Goal: Information Seeking & Learning: Find specific page/section

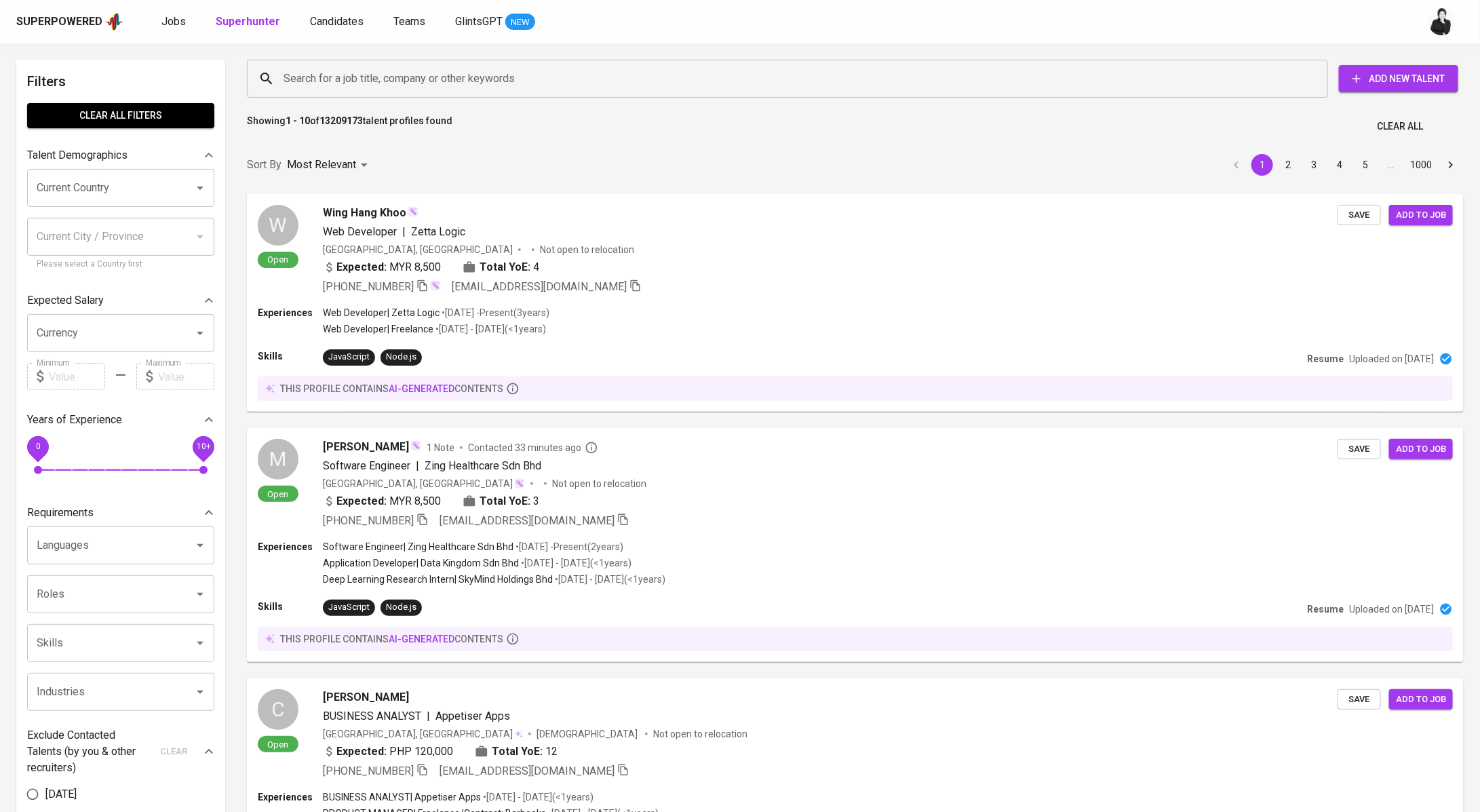
click at [332, 78] on input "Search for a job title, company or other keywords" at bounding box center [790, 79] width 1021 height 26
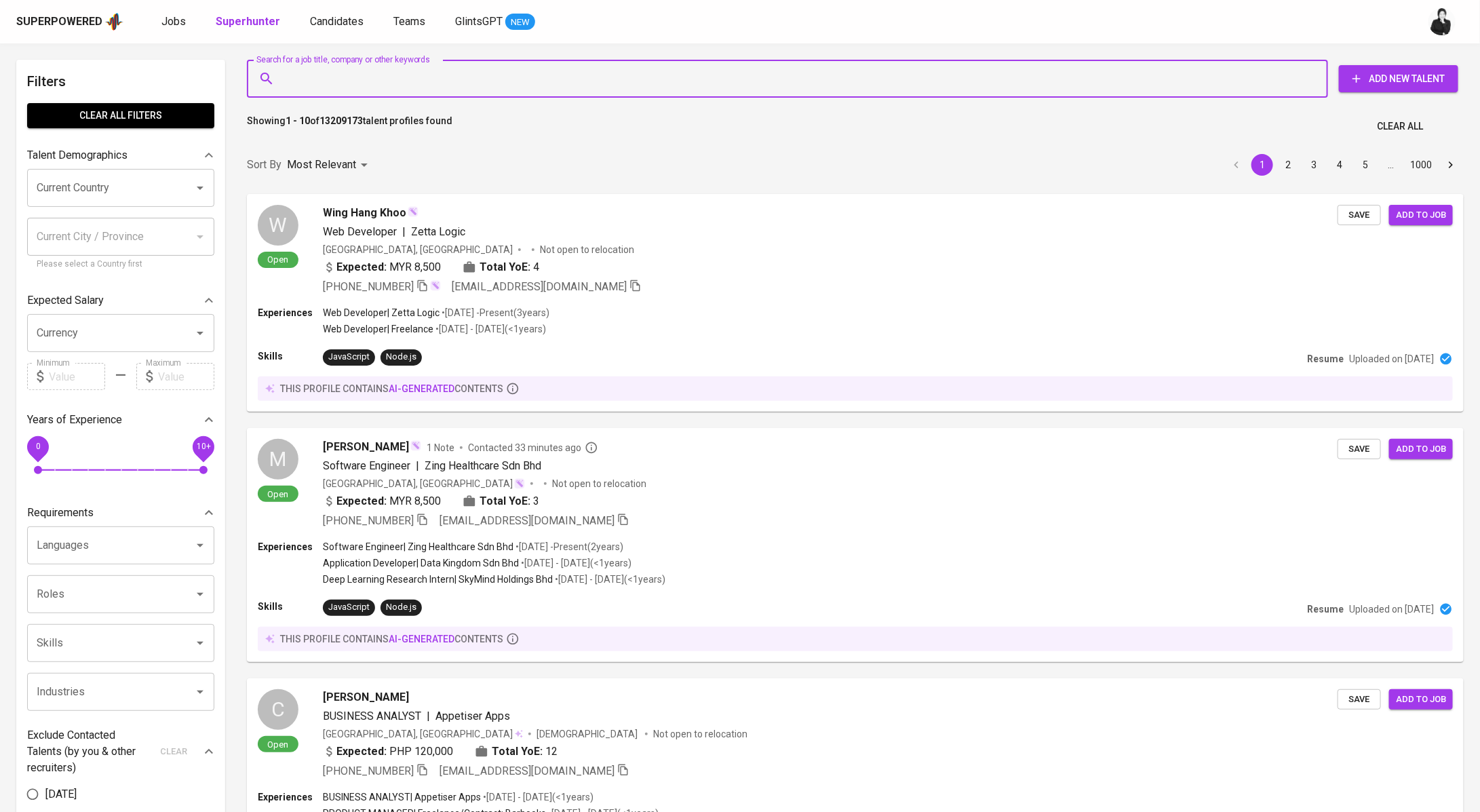
paste input "prasetyainsan@gmail.com"
type input "prasetyainsan@gmail.com"
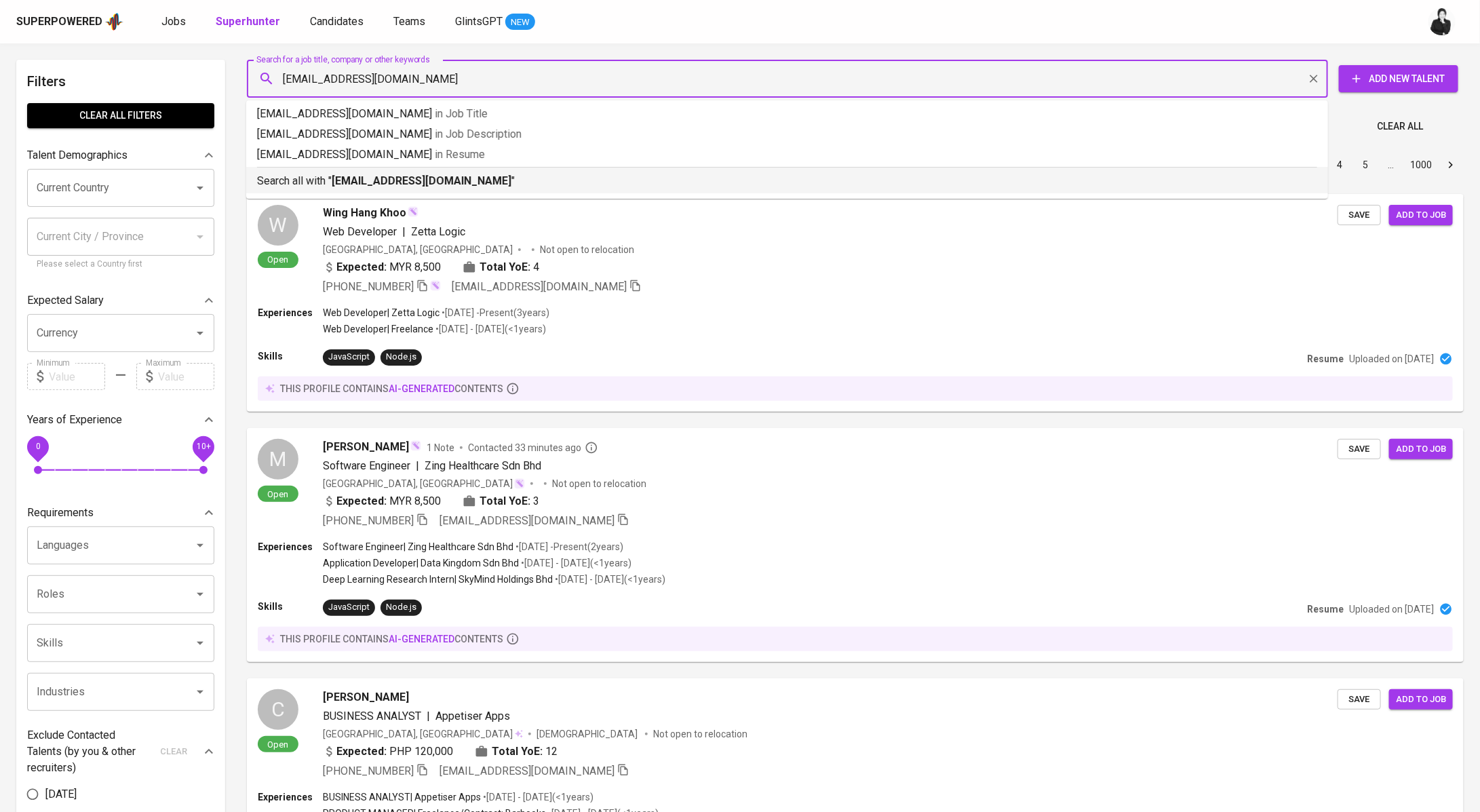
click at [401, 174] on b "prasetyainsan@gmail.com" at bounding box center [421, 180] width 180 height 13
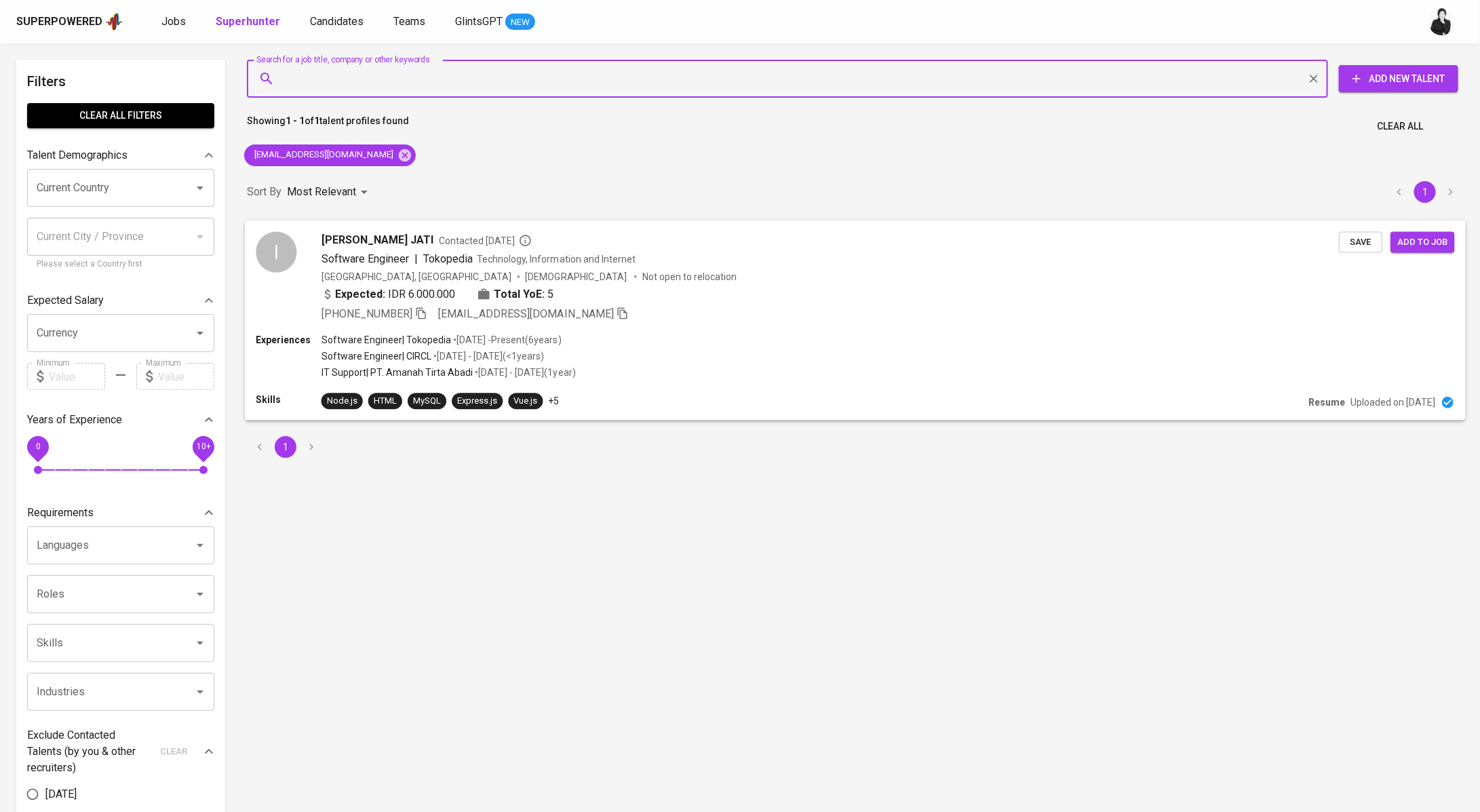
click at [426, 240] on span "Insan PRASETYA JATI" at bounding box center [377, 239] width 111 height 16
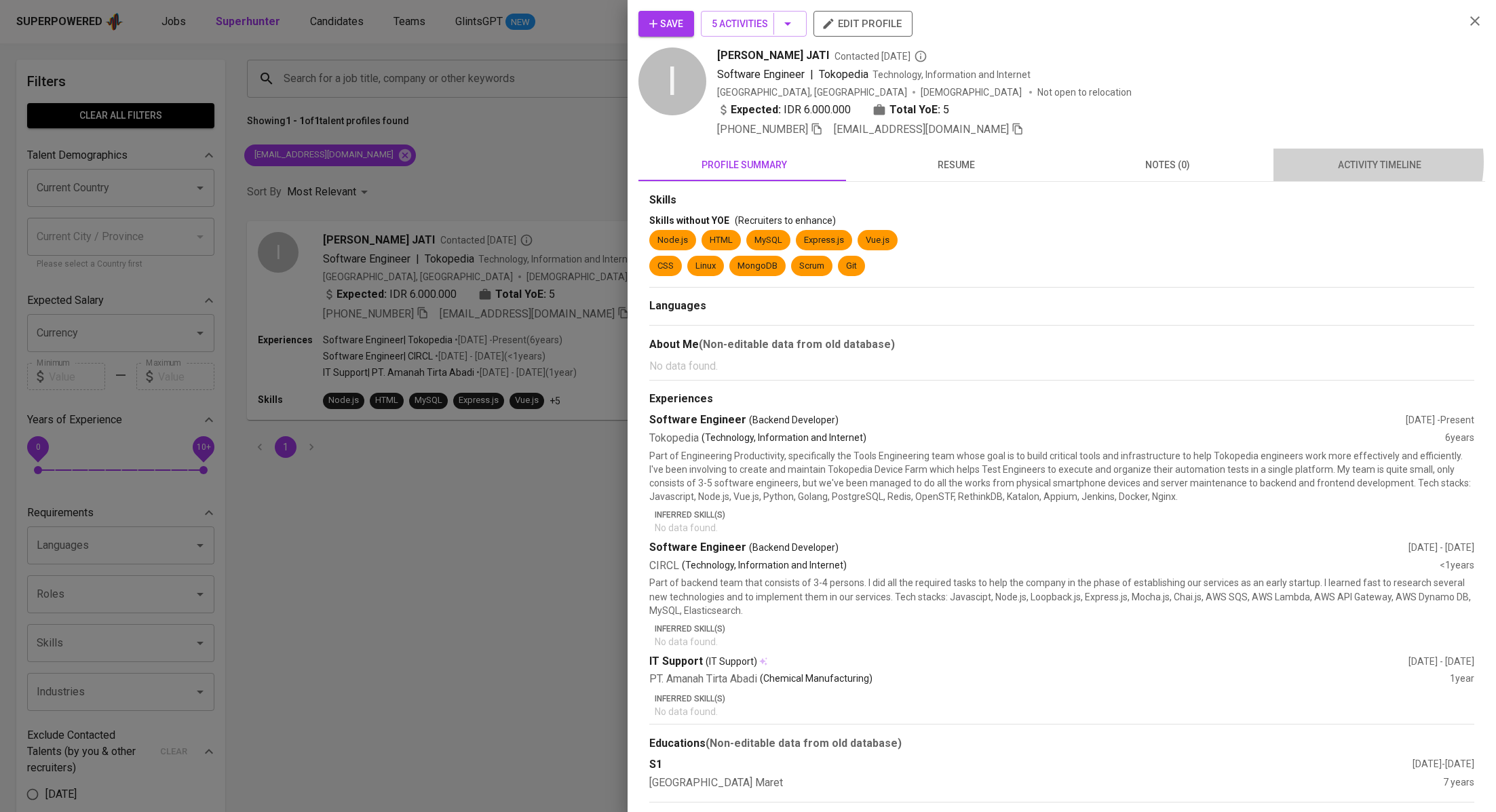
click at [1354, 161] on span "activity timeline" at bounding box center [1379, 164] width 195 height 17
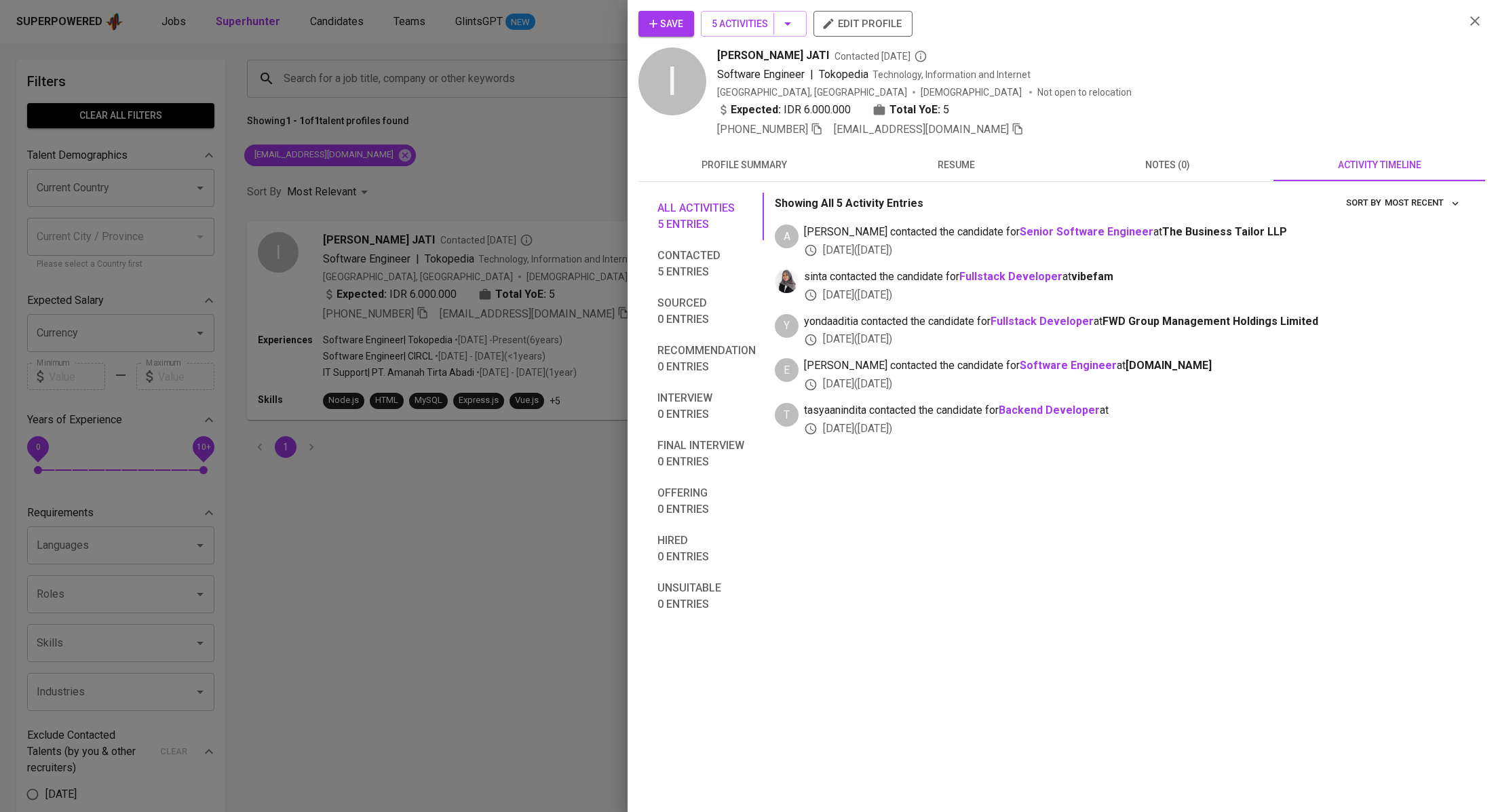
click at [588, 150] on div at bounding box center [748, 406] width 1496 height 812
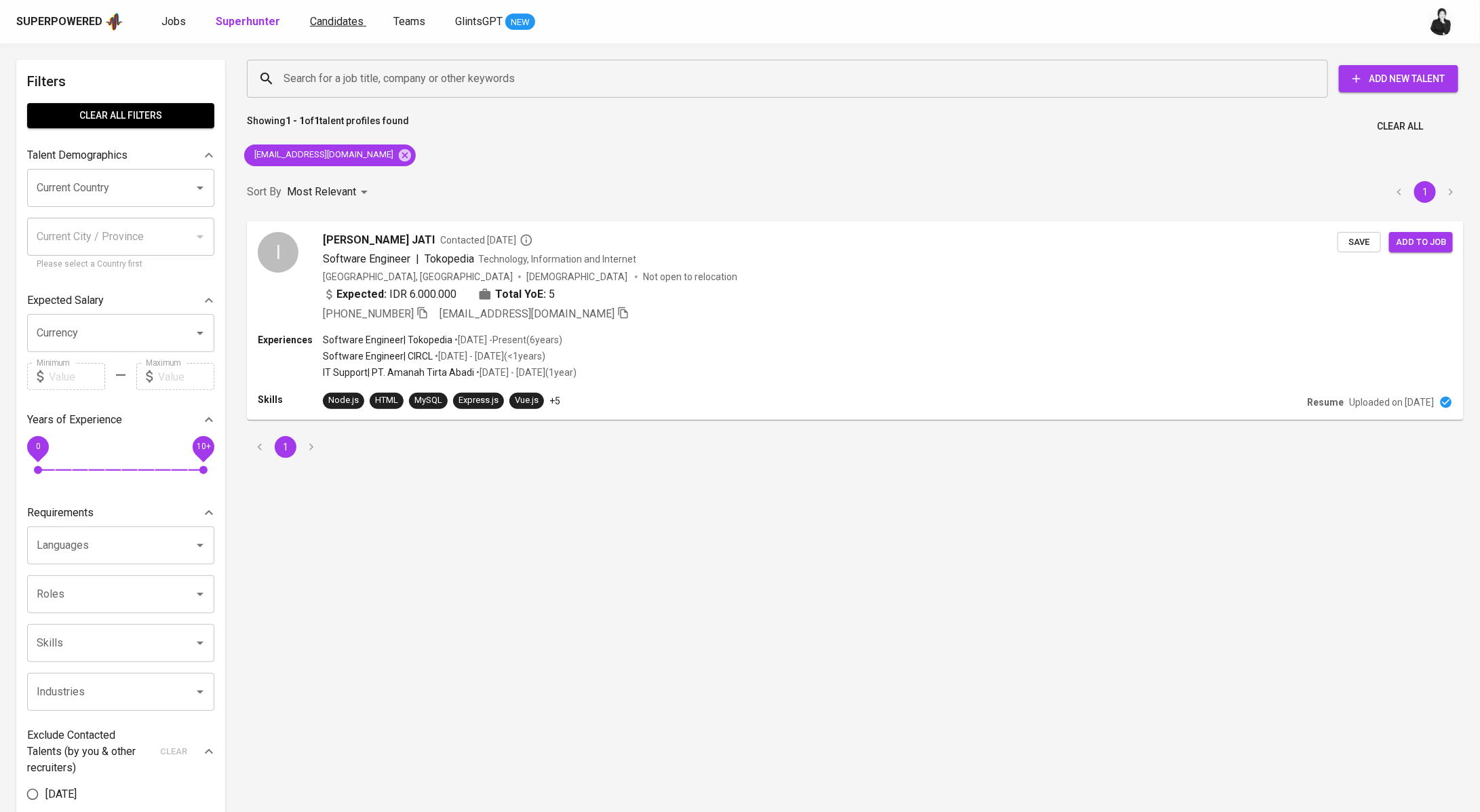
click at [322, 20] on span "Candidates" at bounding box center [336, 21] width 54 height 13
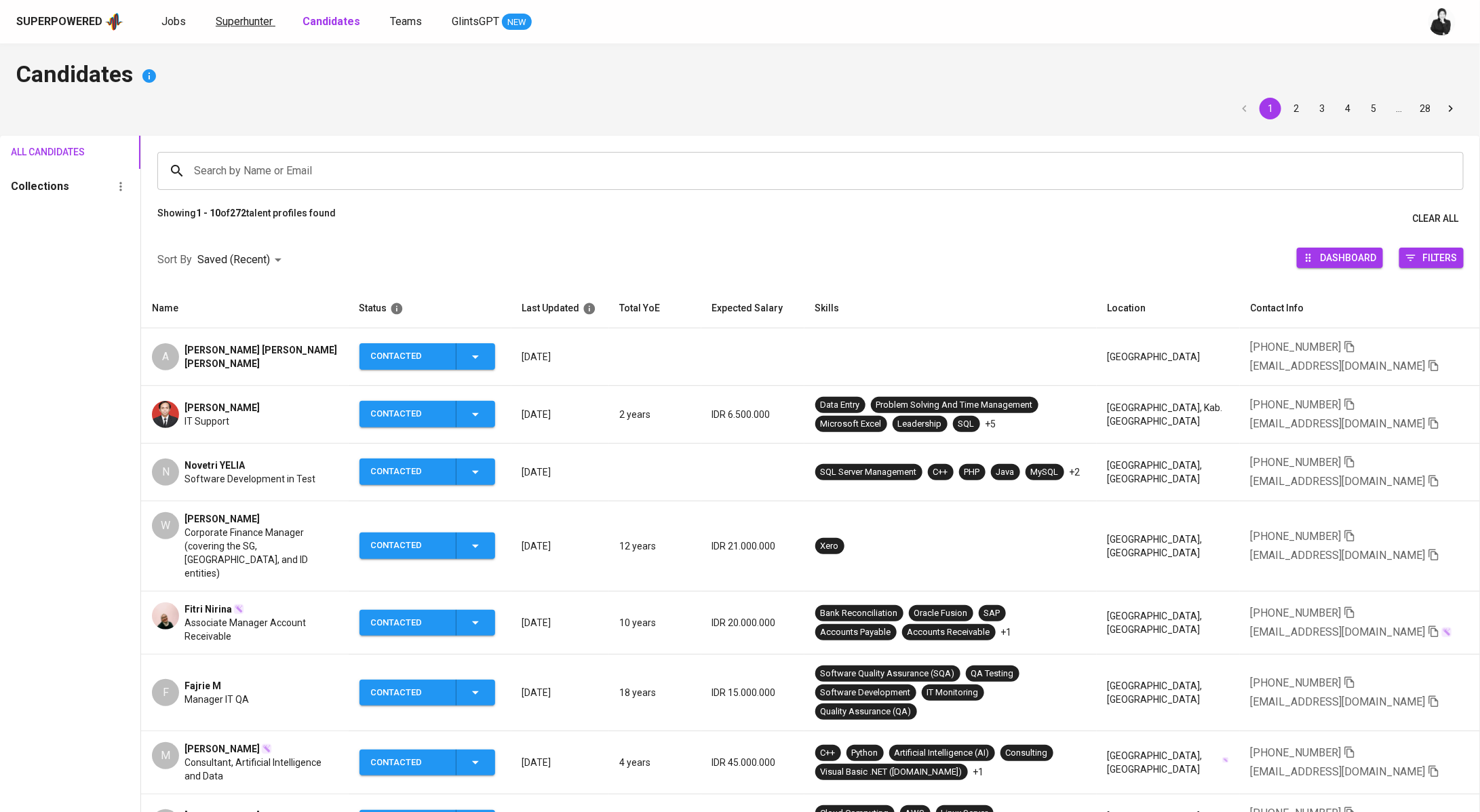
click at [246, 20] on span "Superhunter" at bounding box center [244, 21] width 57 height 13
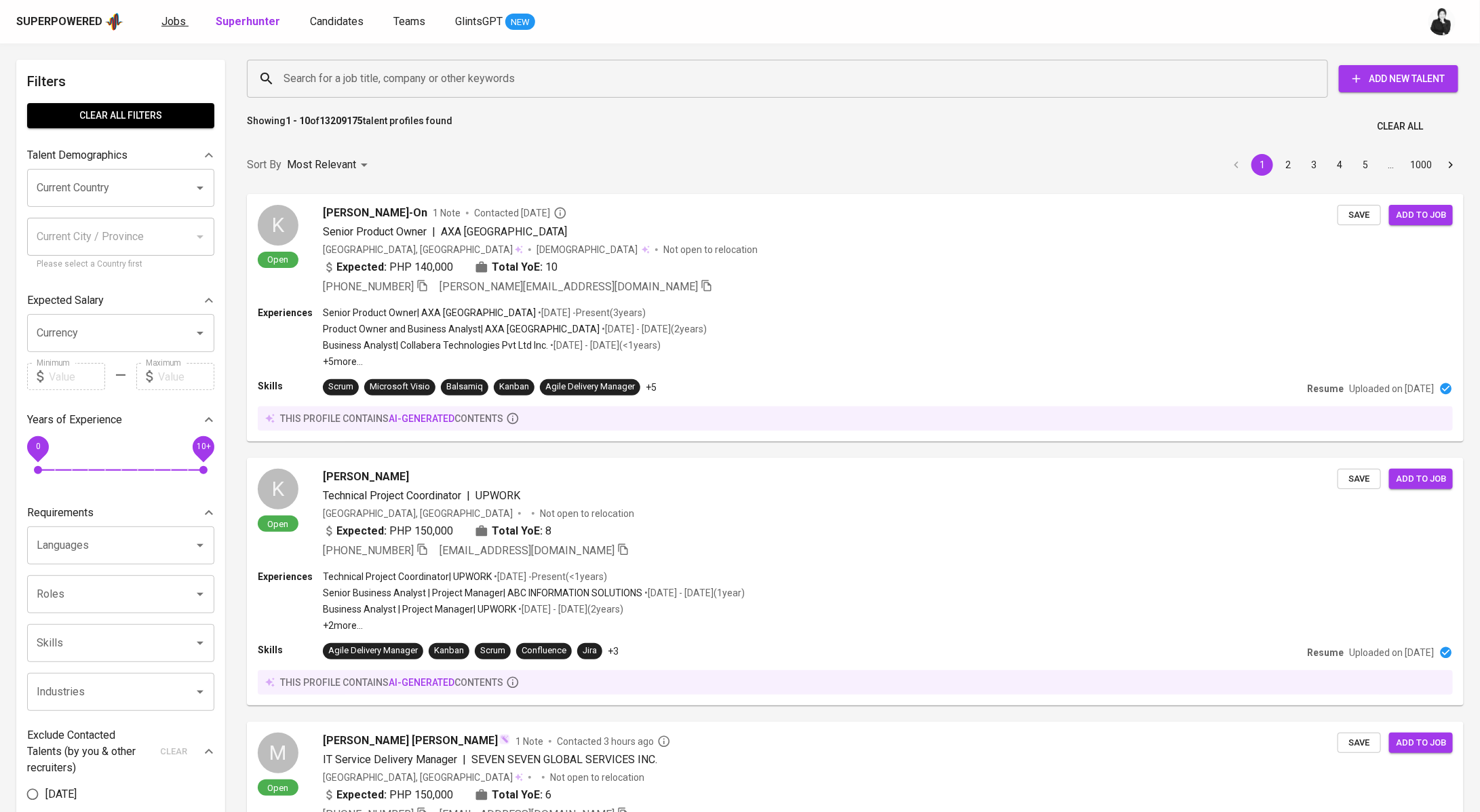
click at [174, 15] on span "Jobs" at bounding box center [173, 21] width 25 height 13
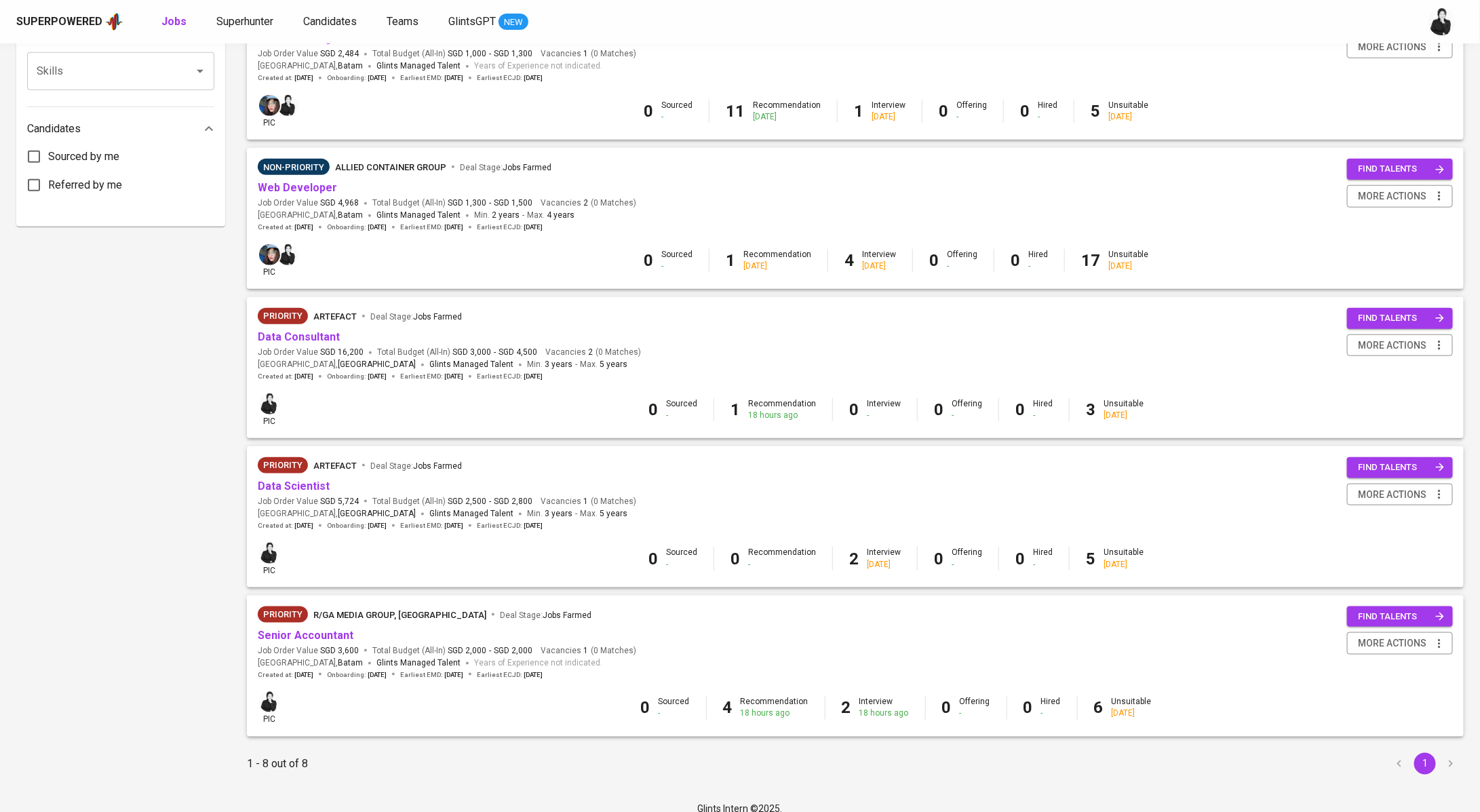
scroll to position [664, 0]
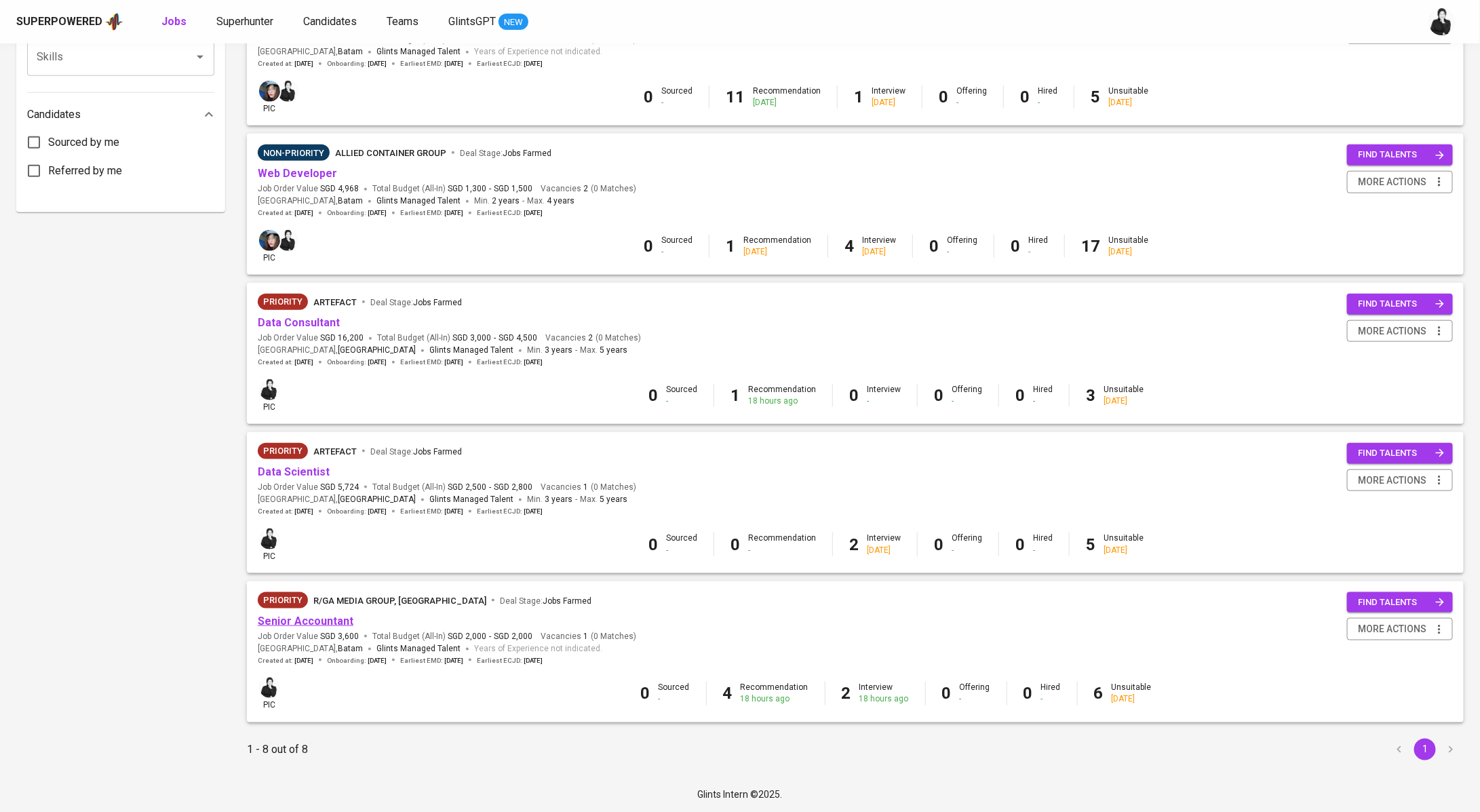
click at [317, 625] on link "Senior Accountant" at bounding box center [306, 620] width 96 height 13
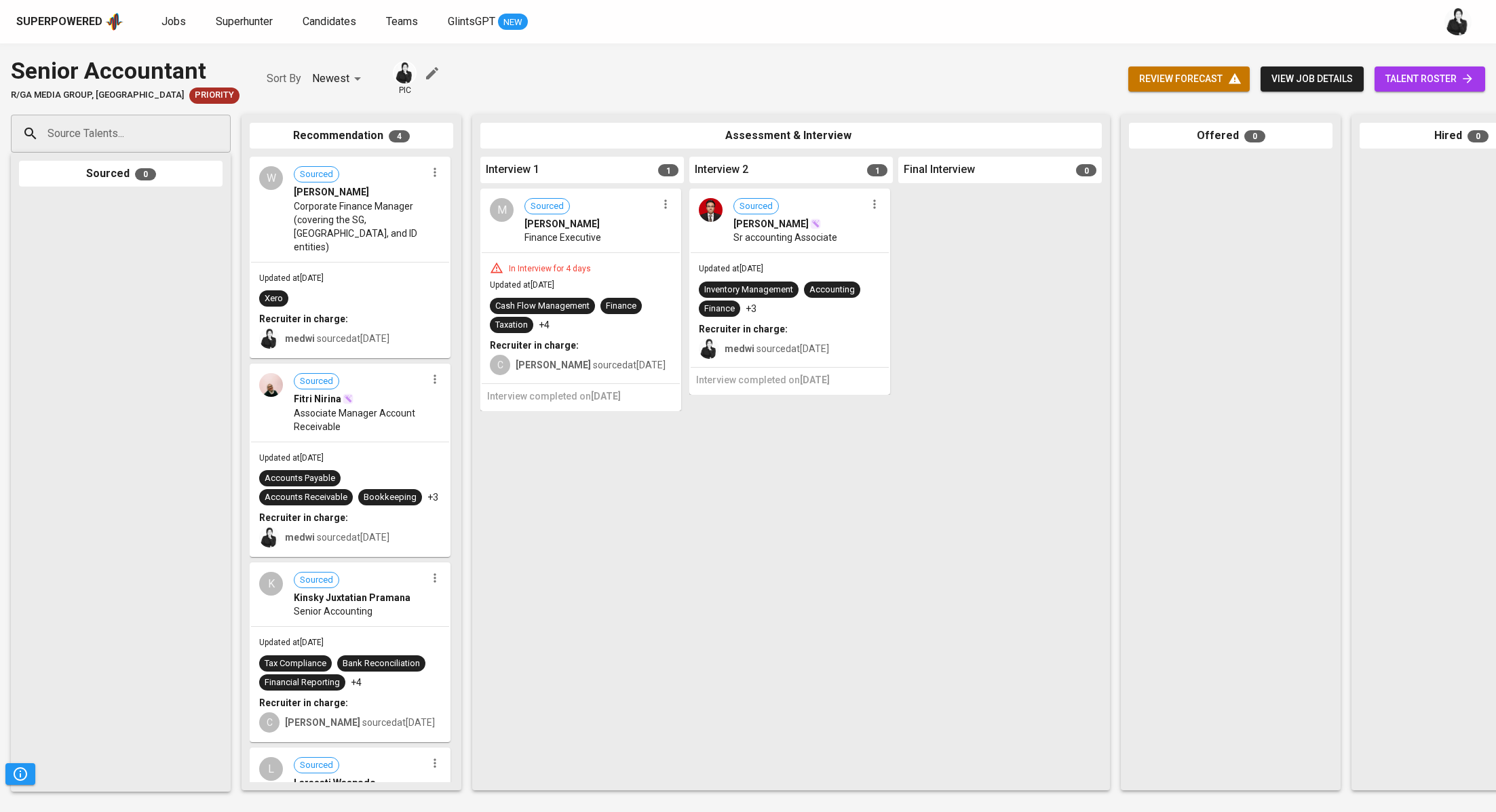
click at [1421, 80] on span "talent roster" at bounding box center [1429, 79] width 89 height 17
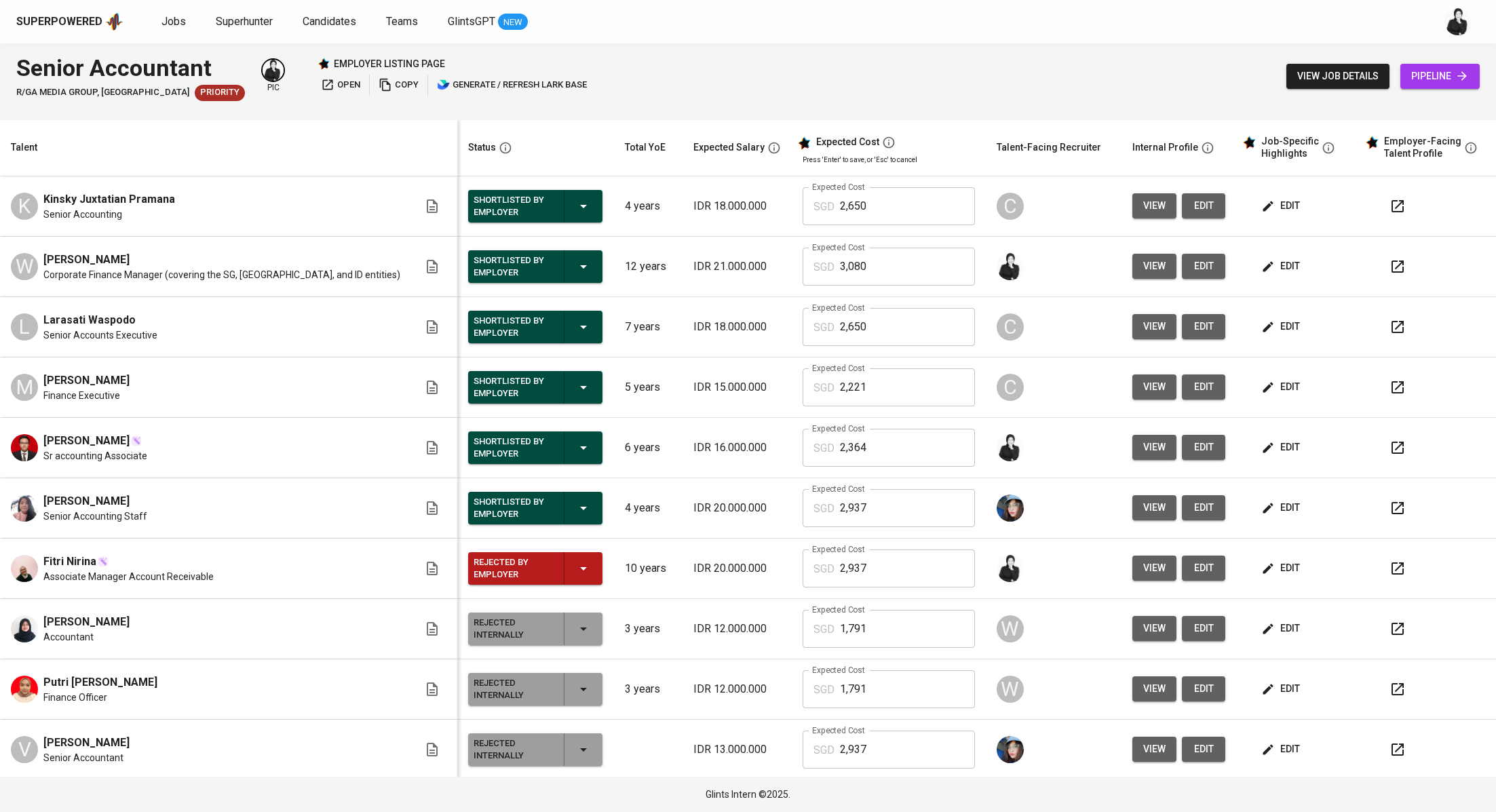
click at [1264, 270] on span "edit" at bounding box center [1282, 266] width 36 height 17
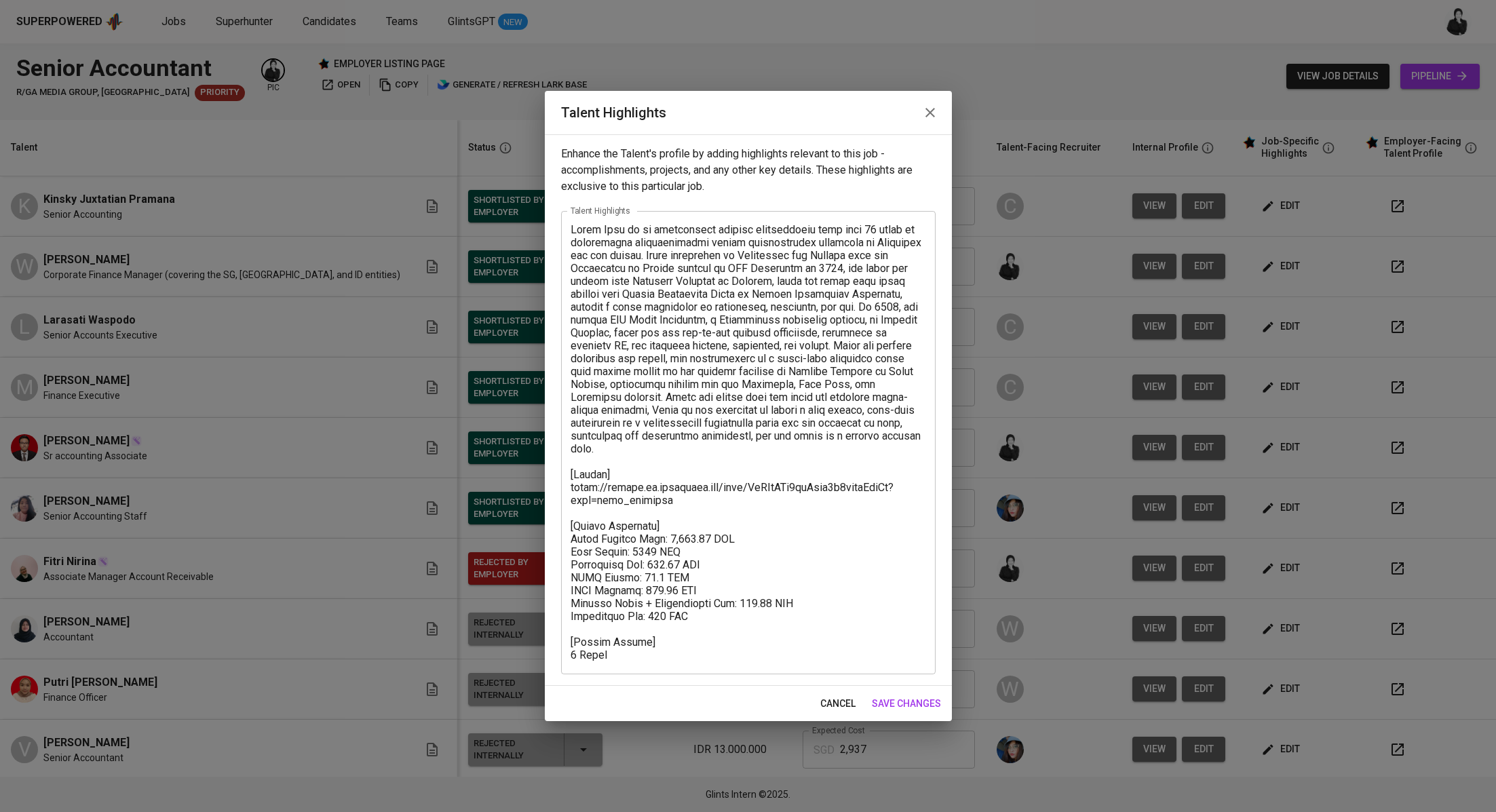
click at [934, 115] on icon "button" at bounding box center [930, 112] width 16 height 16
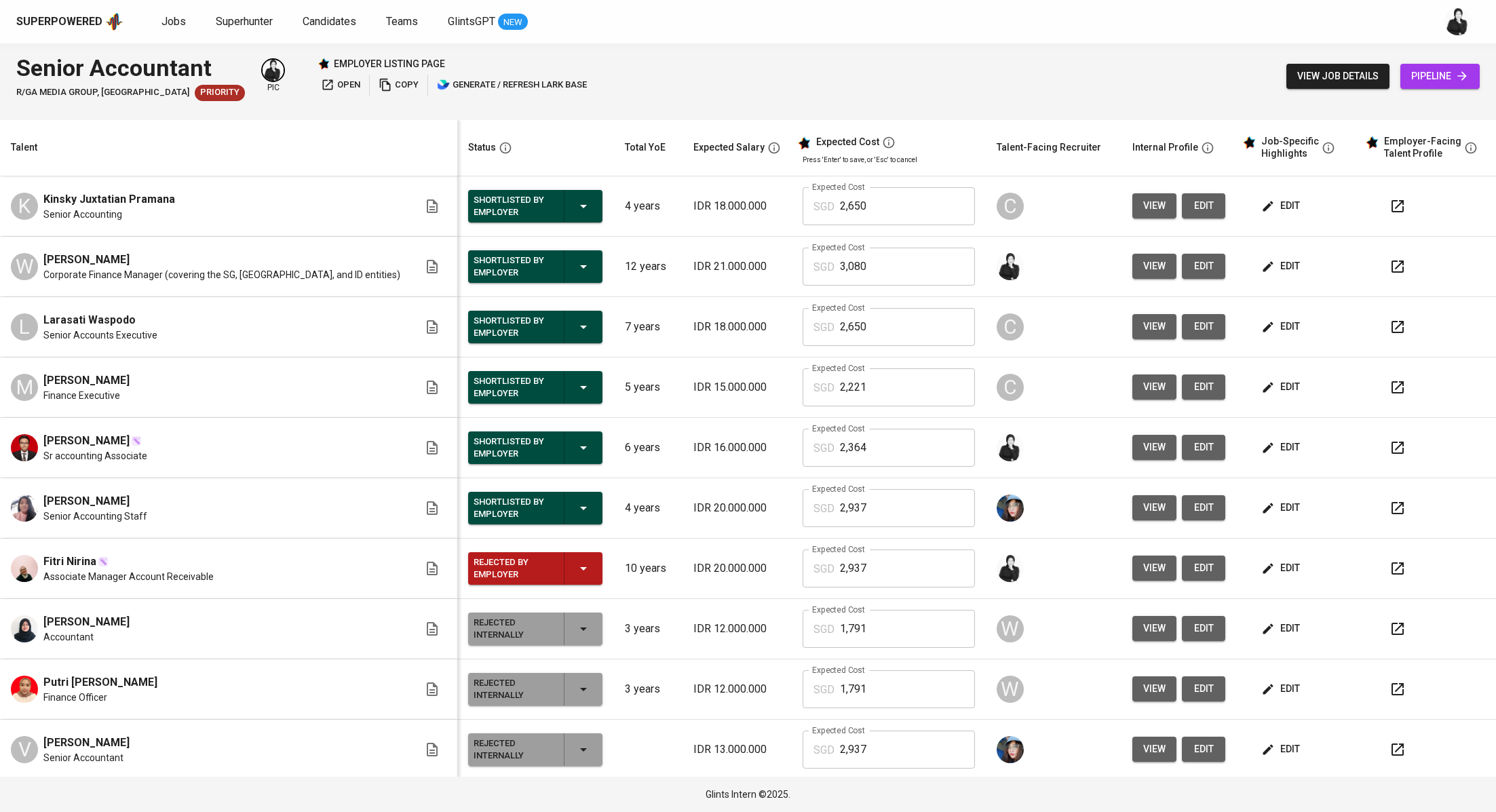
click at [1391, 272] on icon "button" at bounding box center [1397, 267] width 12 height 12
click at [167, 21] on span "Jobs" at bounding box center [173, 21] width 25 height 13
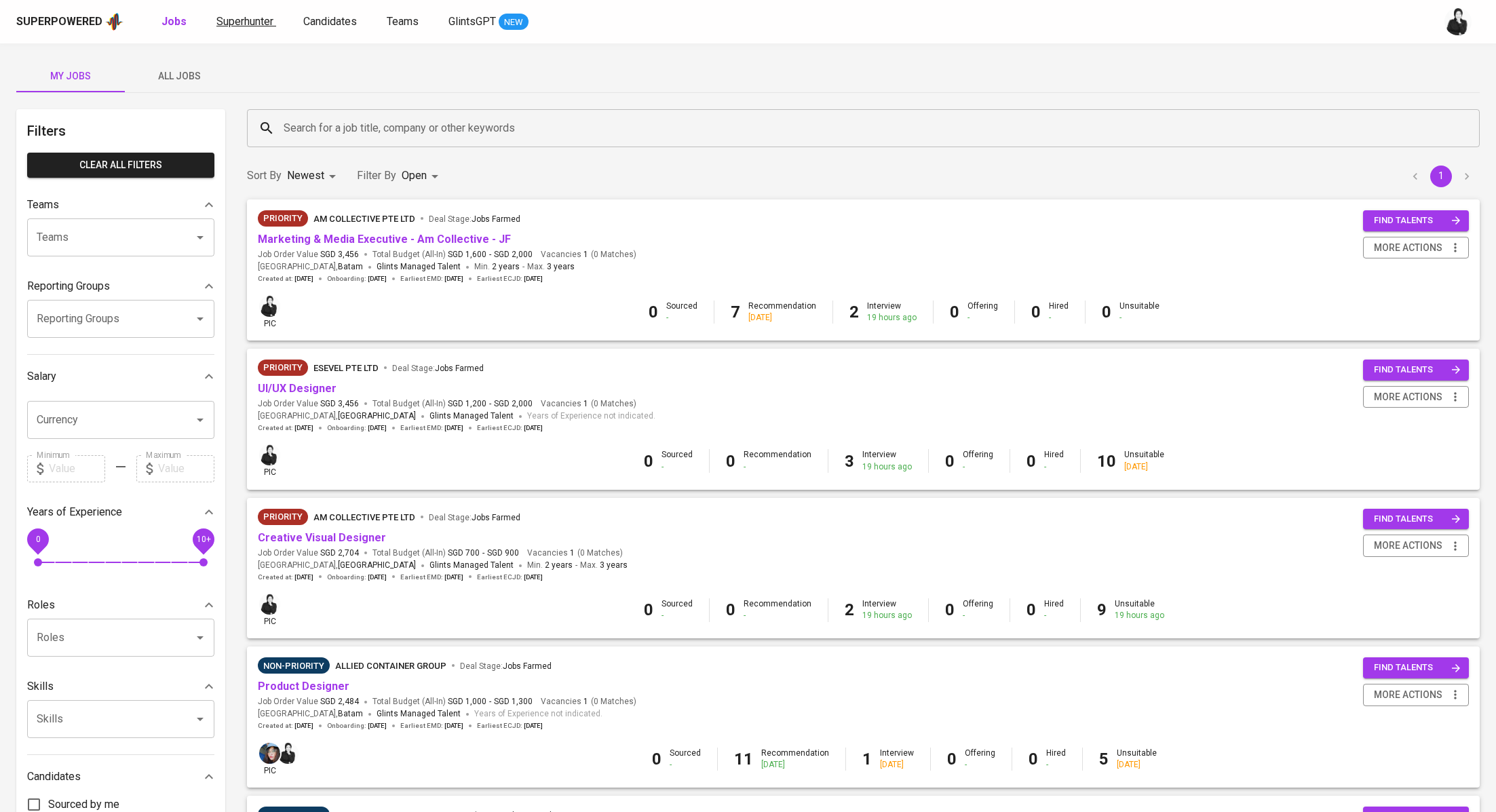
click at [252, 26] on span "Superhunter" at bounding box center [244, 21] width 57 height 13
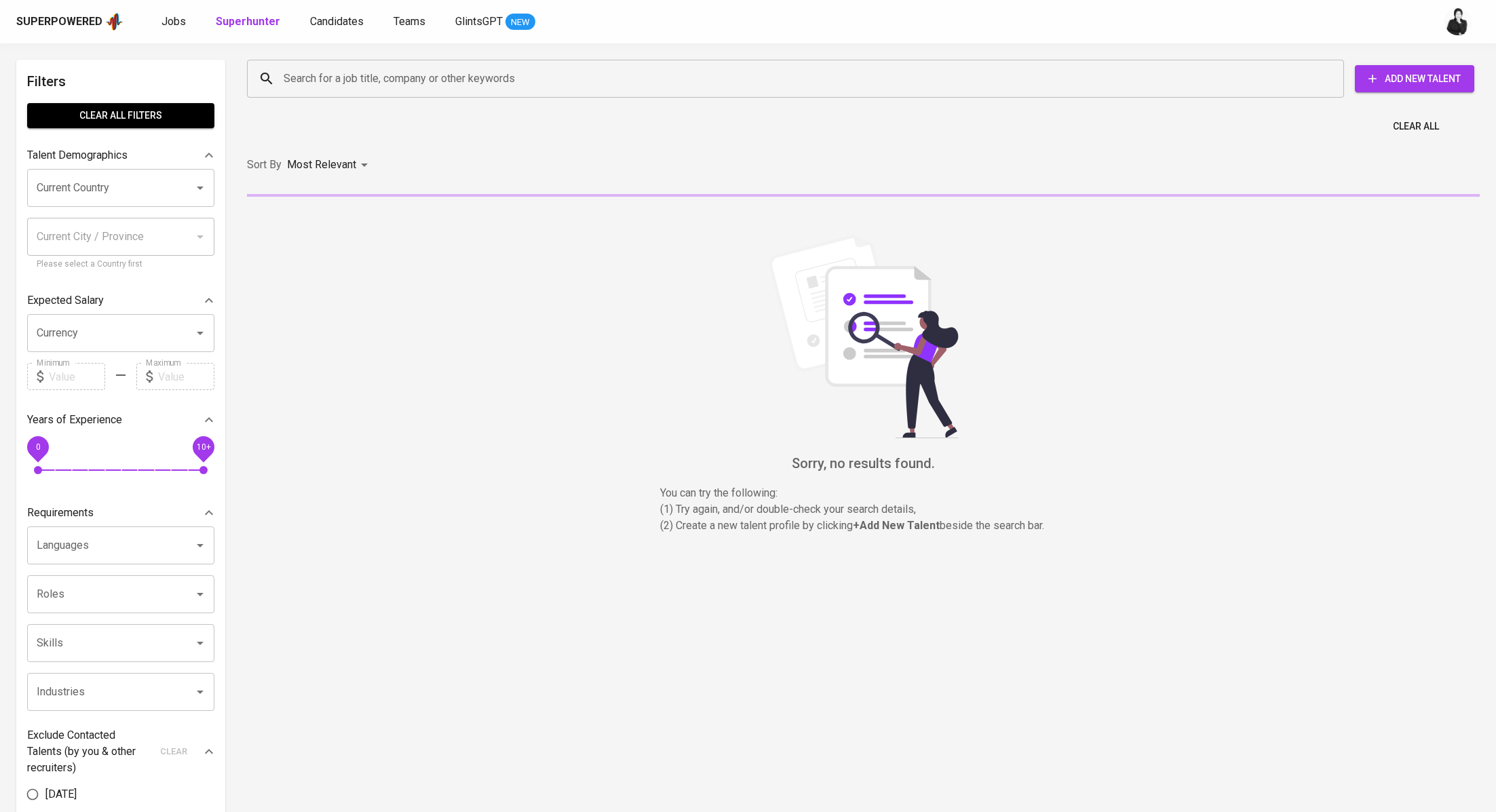
click at [426, 89] on input "Search for a job title, company or other keywords" at bounding box center [798, 79] width 1037 height 26
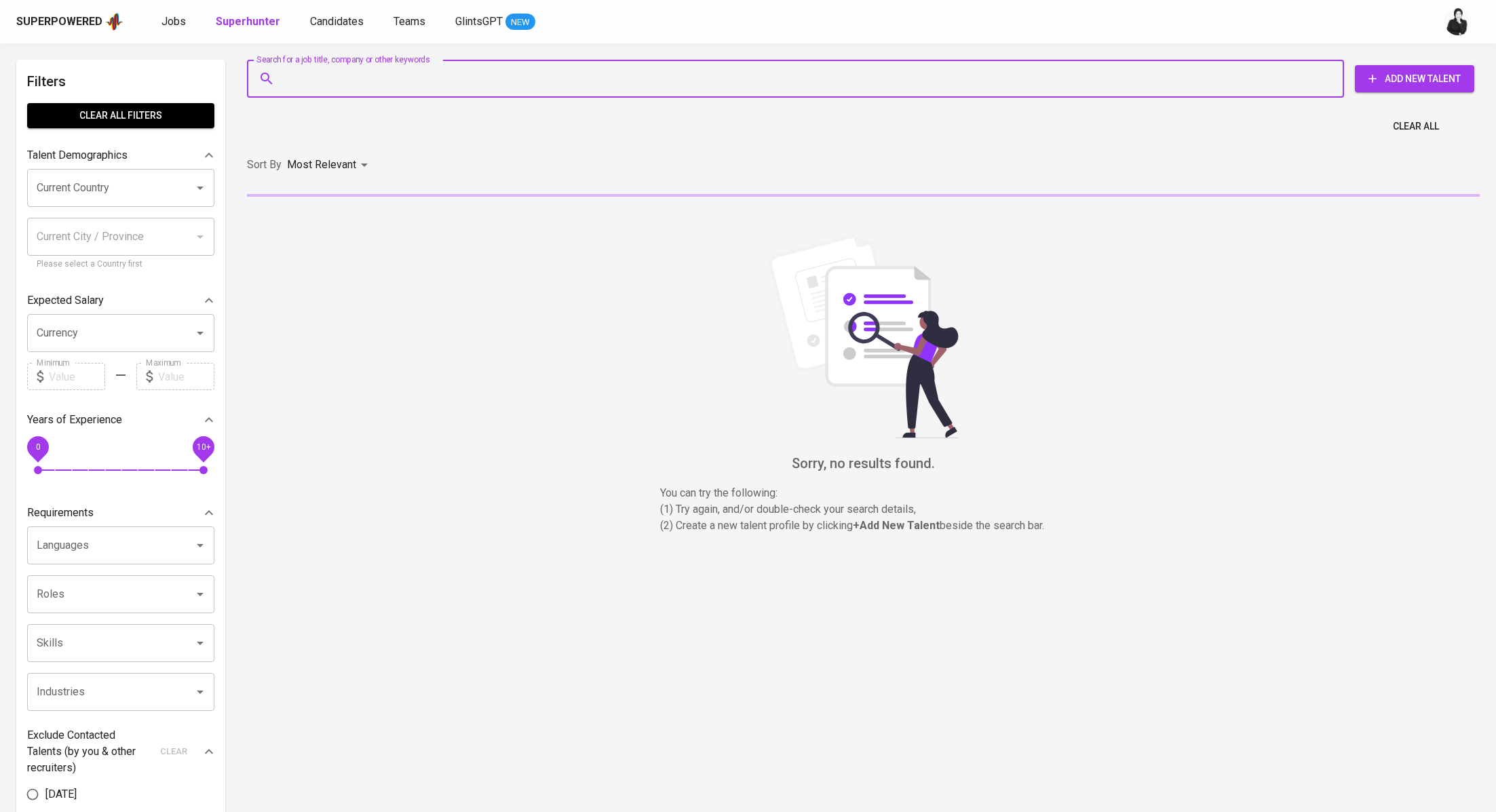
paste input "[EMAIL_ADDRESS][DOMAIN_NAME]"
type input "[EMAIL_ADDRESS][DOMAIN_NAME]"
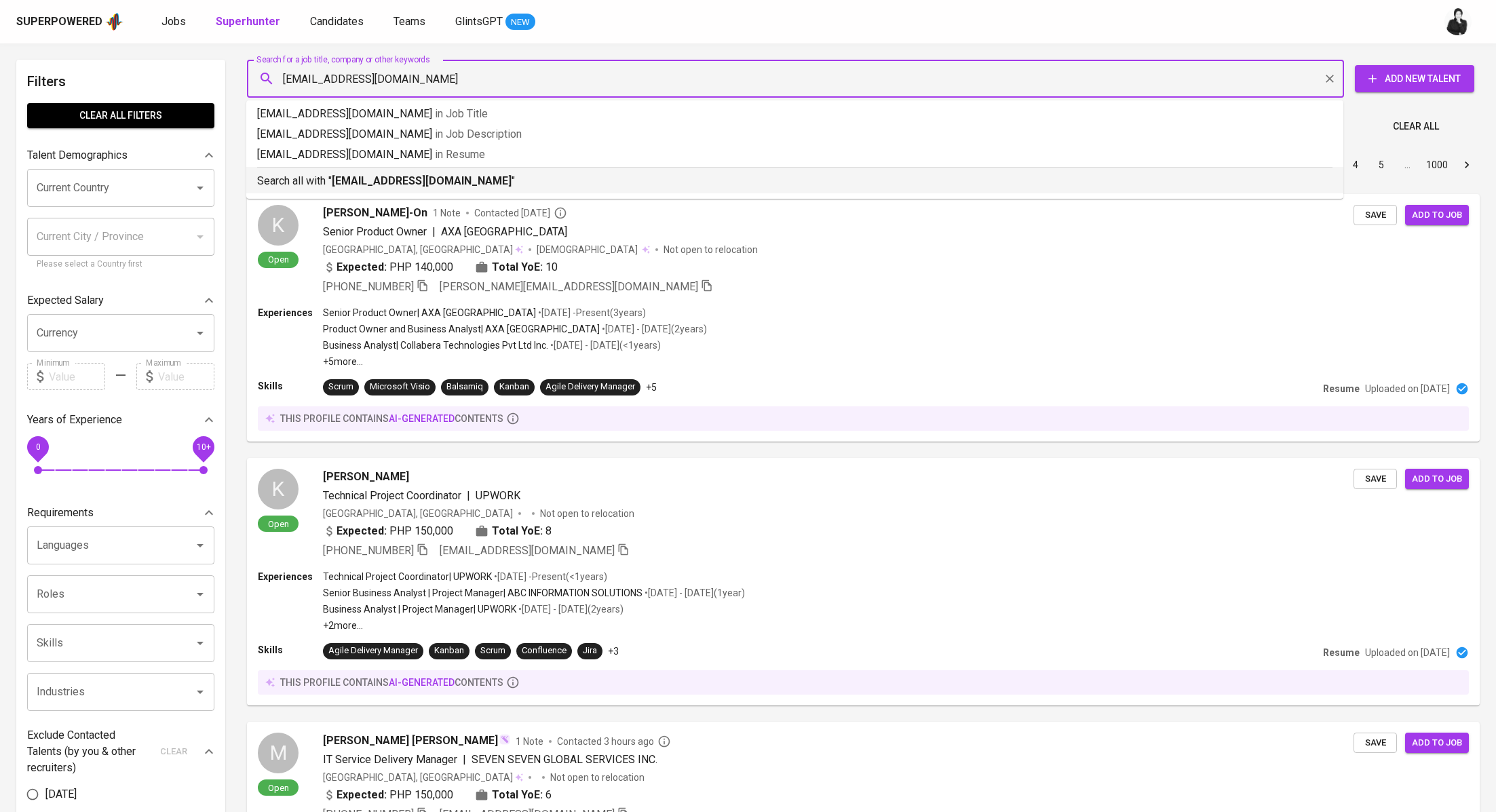
click at [408, 181] on b "[EMAIL_ADDRESS][DOMAIN_NAME]" at bounding box center [421, 180] width 180 height 13
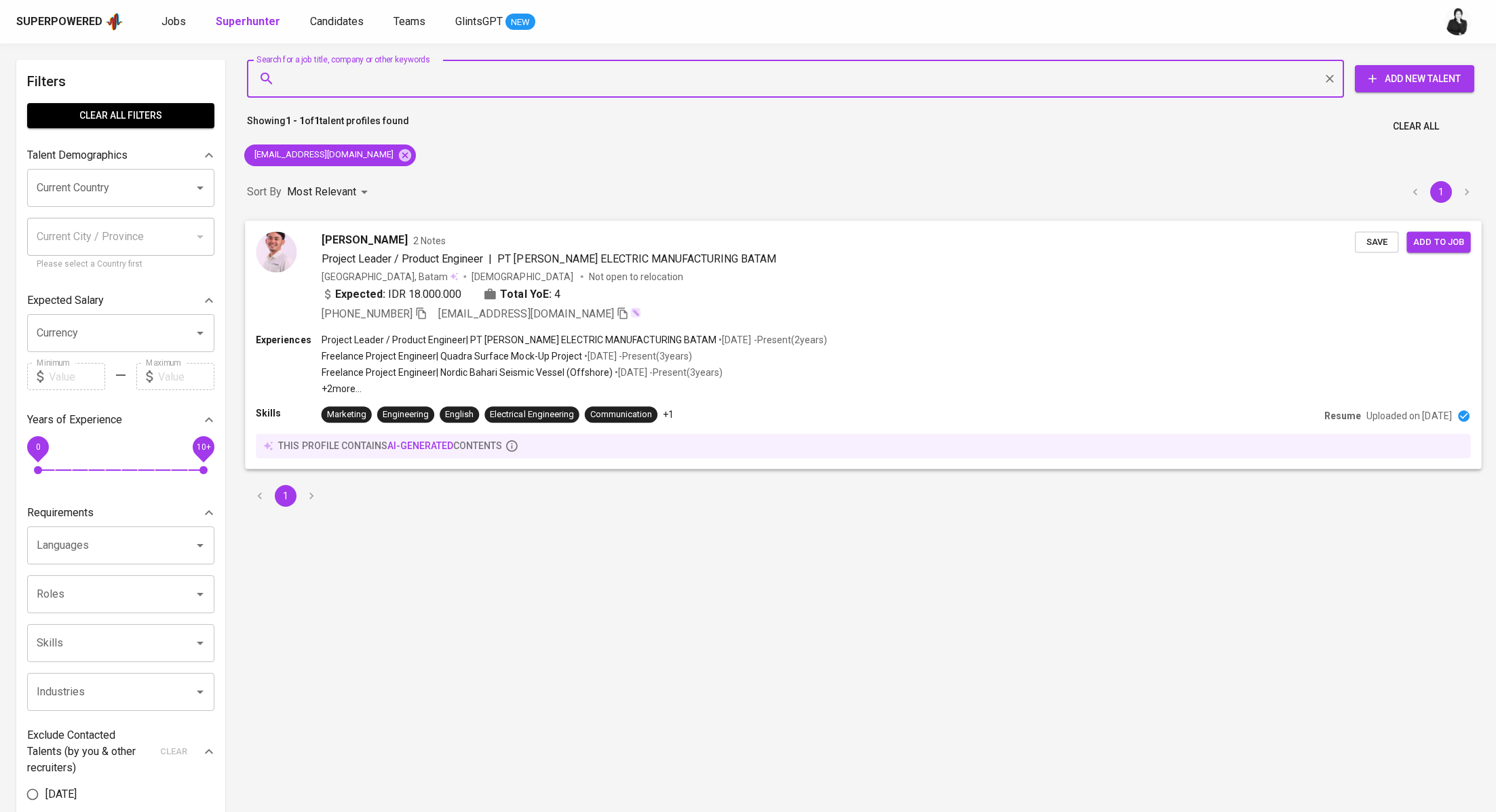
click at [413, 244] on span "2 Notes" at bounding box center [429, 240] width 33 height 14
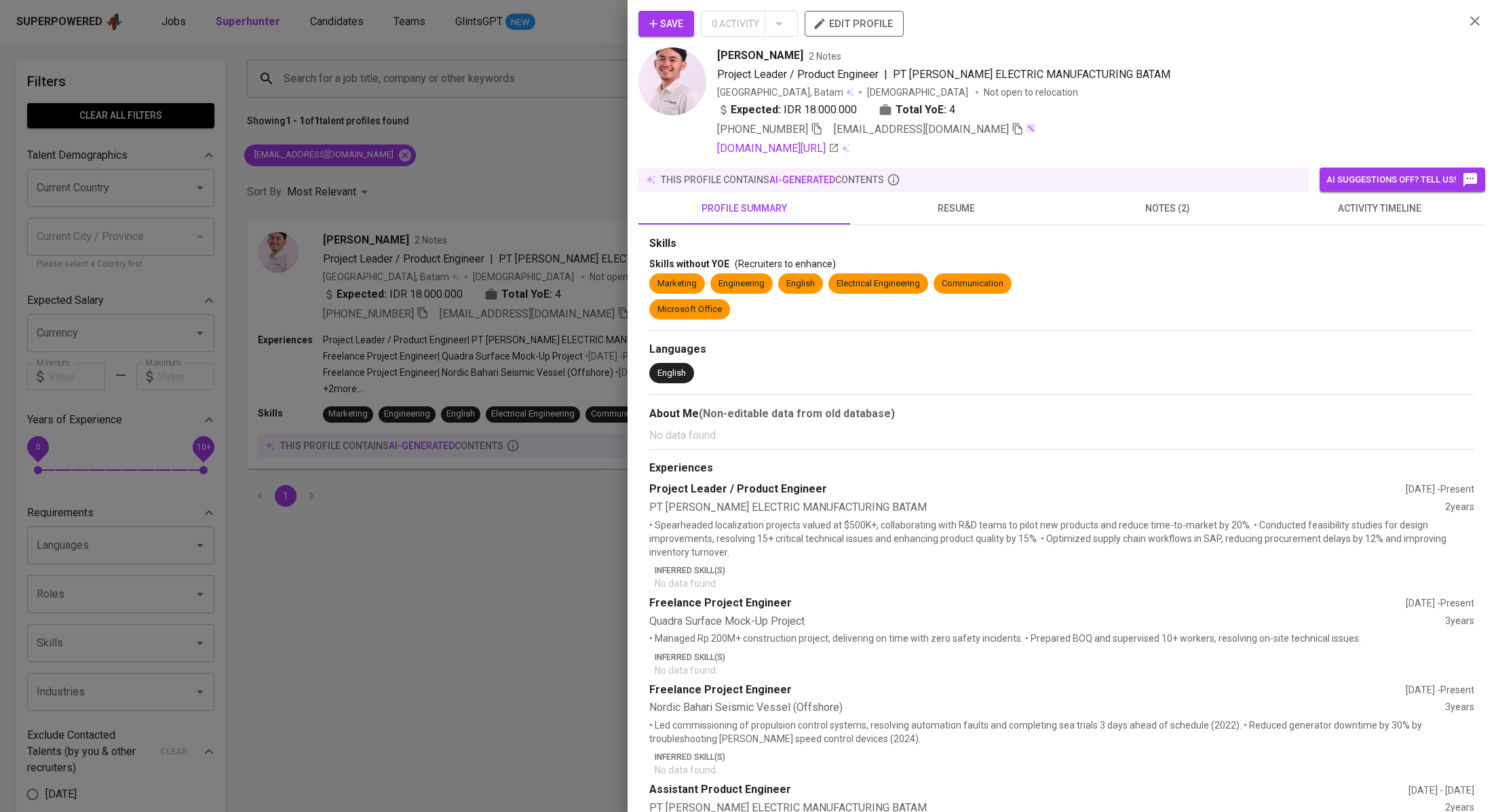
click at [1368, 197] on button "activity timeline" at bounding box center [1379, 208] width 212 height 33
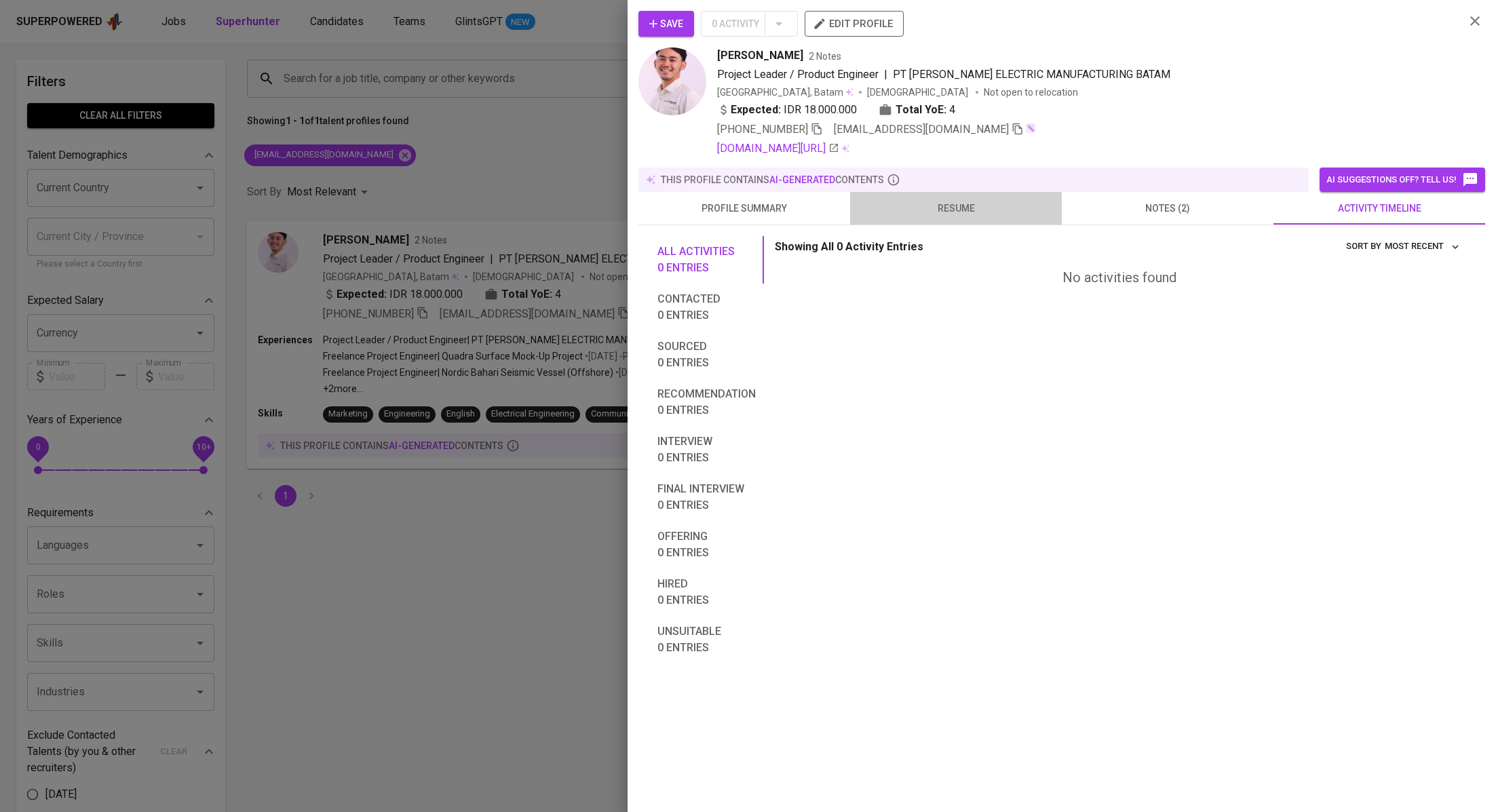
click at [969, 197] on button "resume" at bounding box center [956, 208] width 212 height 33
